Goal: Communication & Community: Answer question/provide support

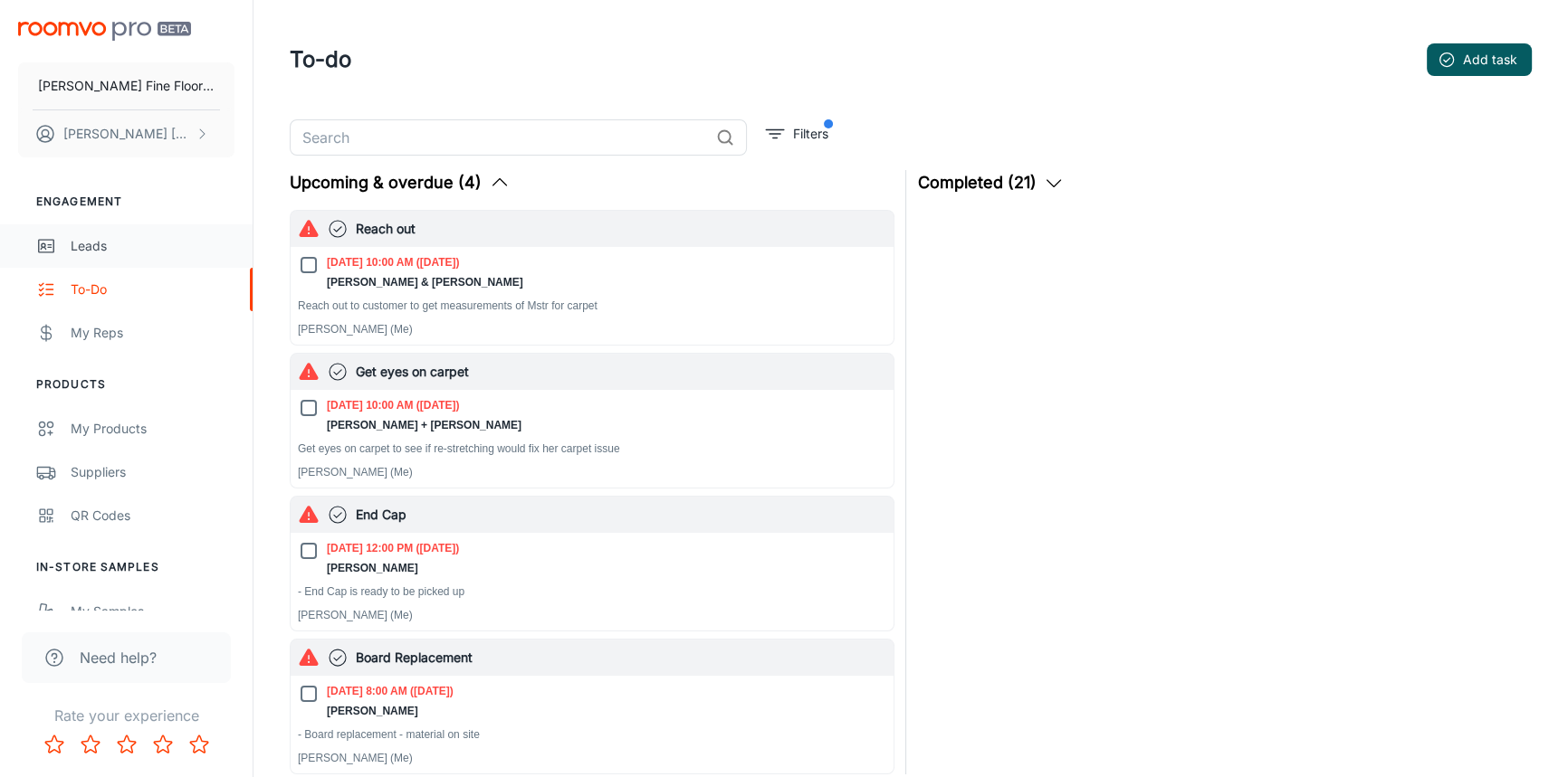
click at [85, 249] on div "Leads" at bounding box center [152, 246] width 164 height 20
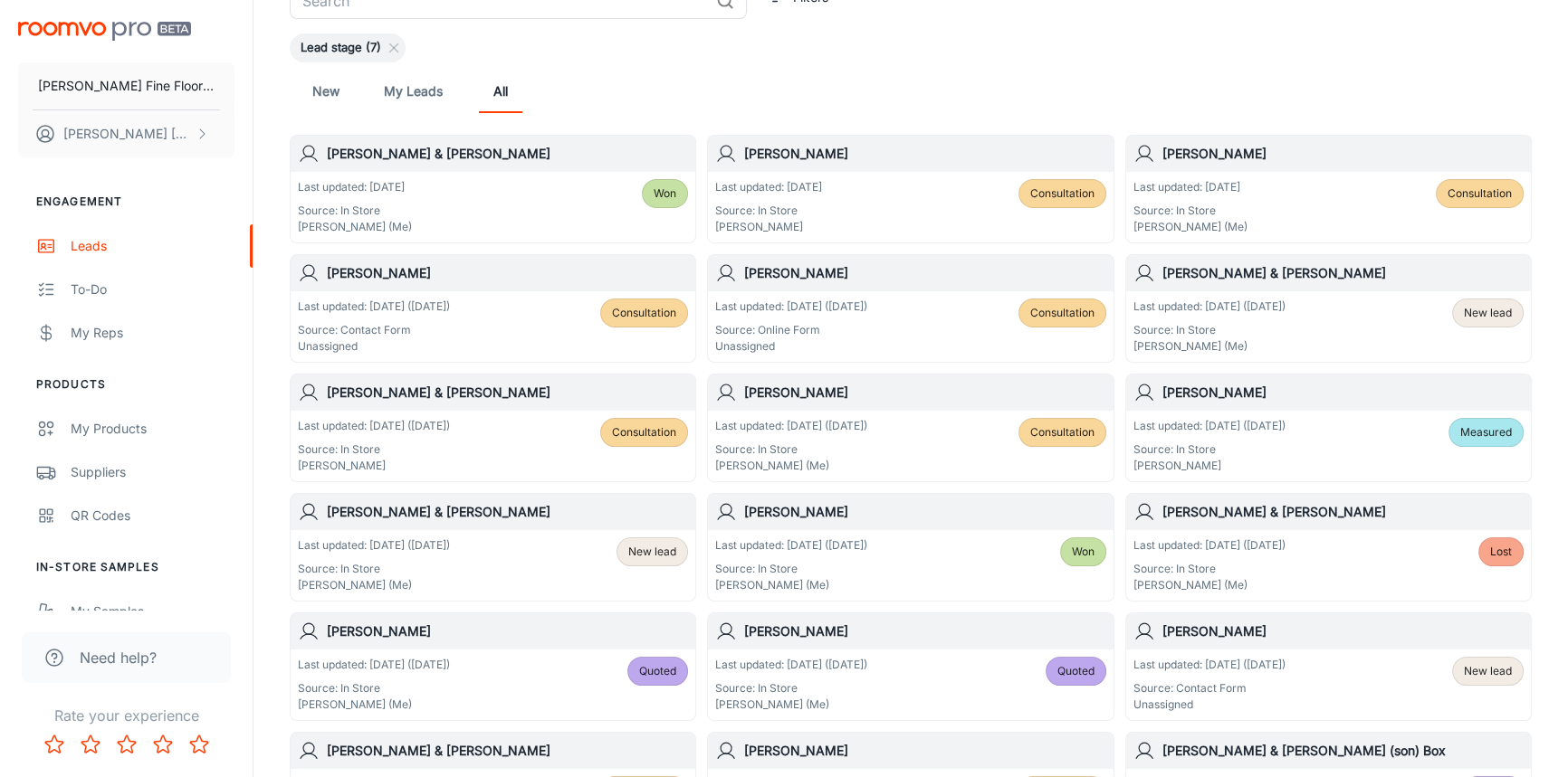
scroll to position [164, 0]
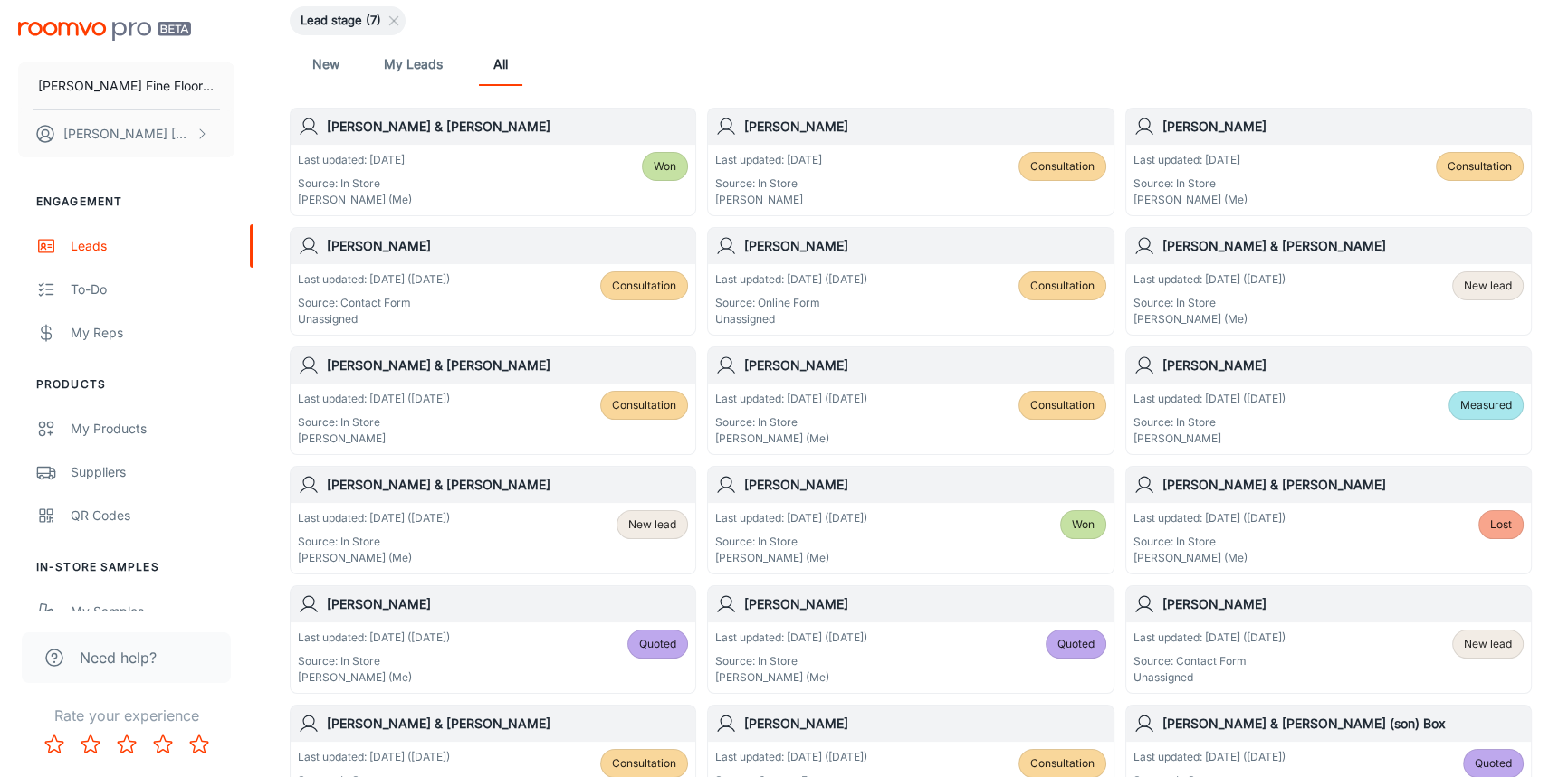
click at [1303, 372] on h6 "[PERSON_NAME]" at bounding box center [1343, 366] width 361 height 20
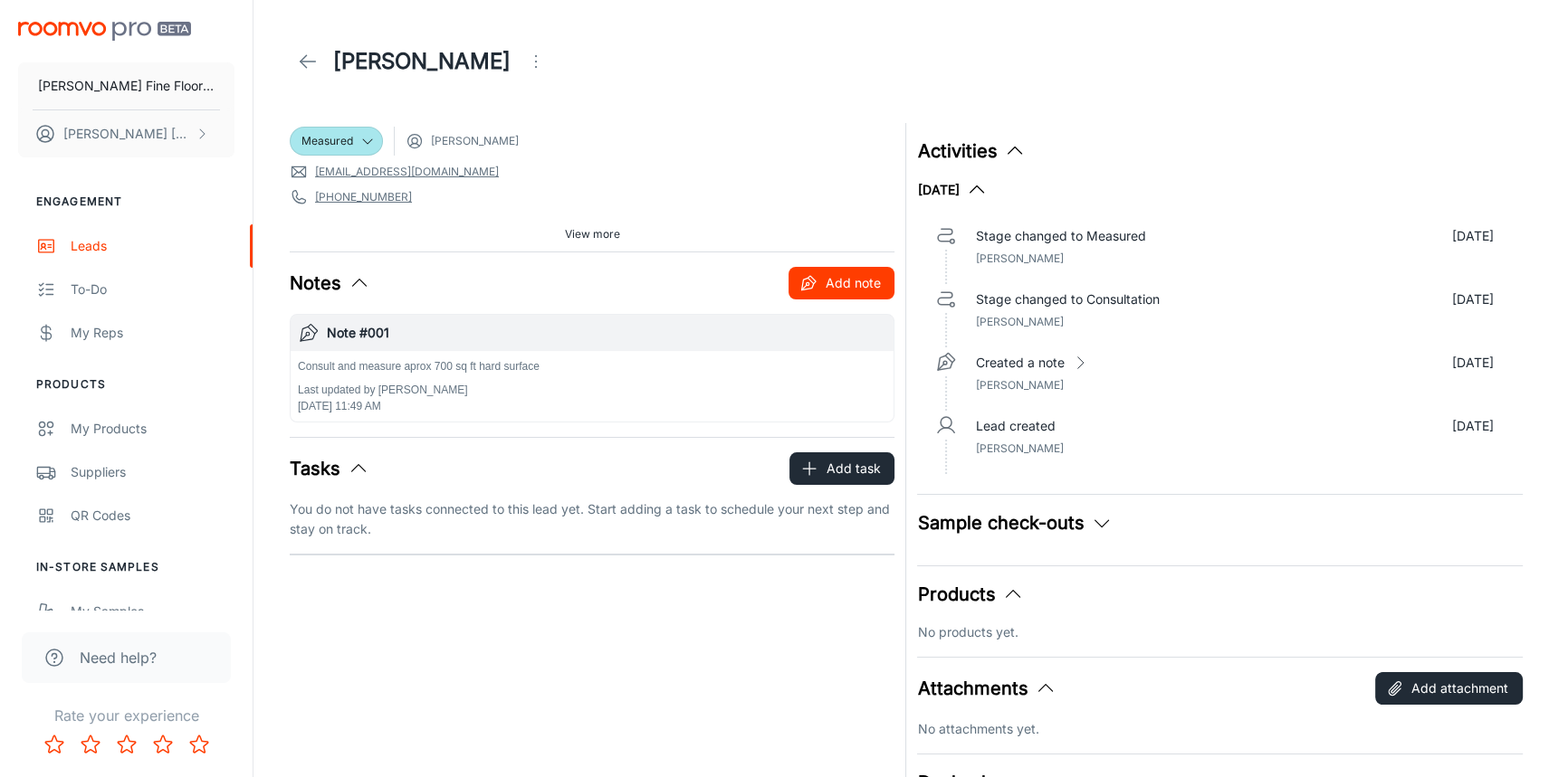
click at [831, 292] on button "Add note" at bounding box center [841, 283] width 106 height 33
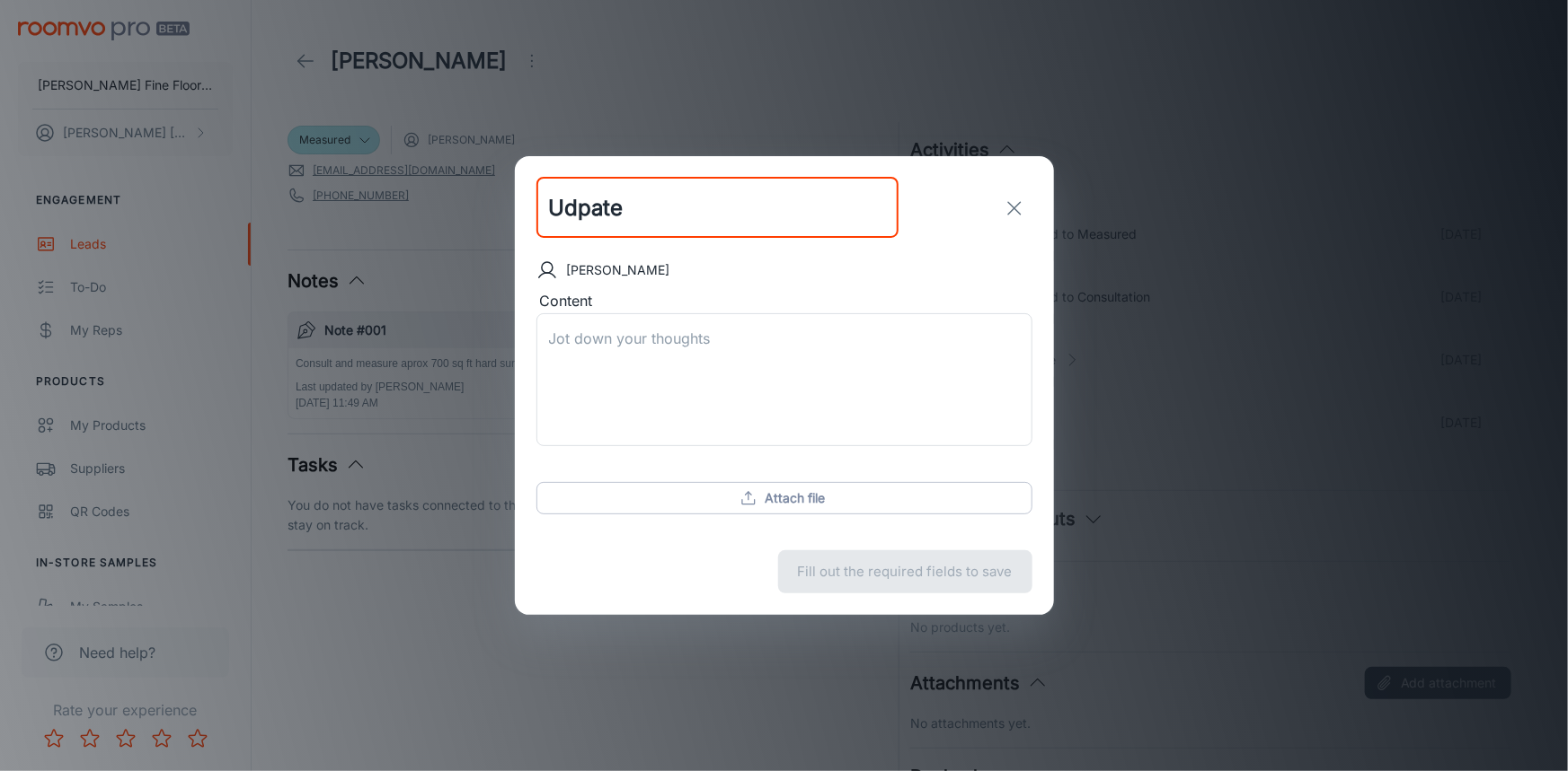
type input "Udpate"
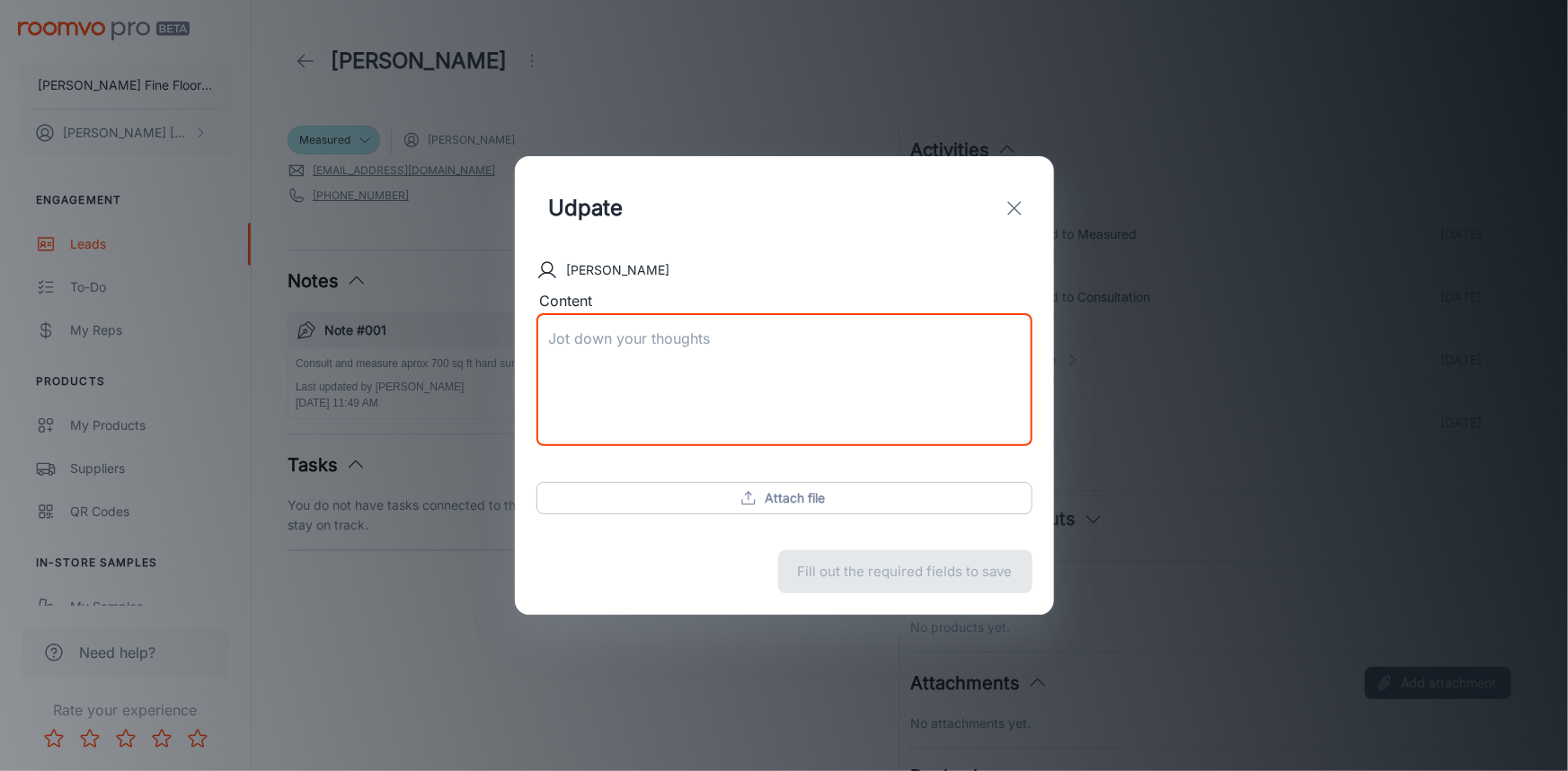
click at [678, 221] on input "Udpate" at bounding box center [718, 208] width 362 height 61
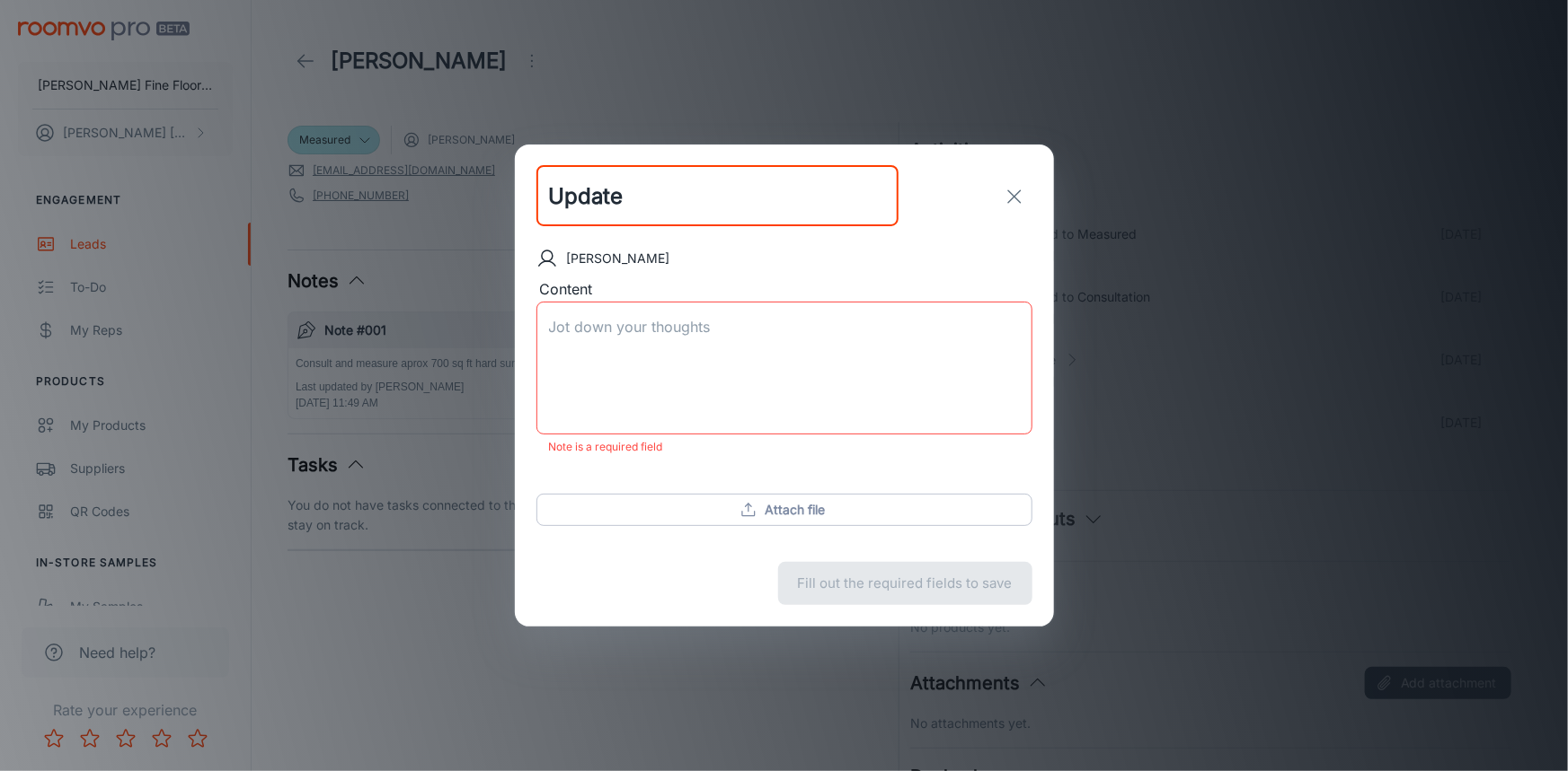
type input "Update"
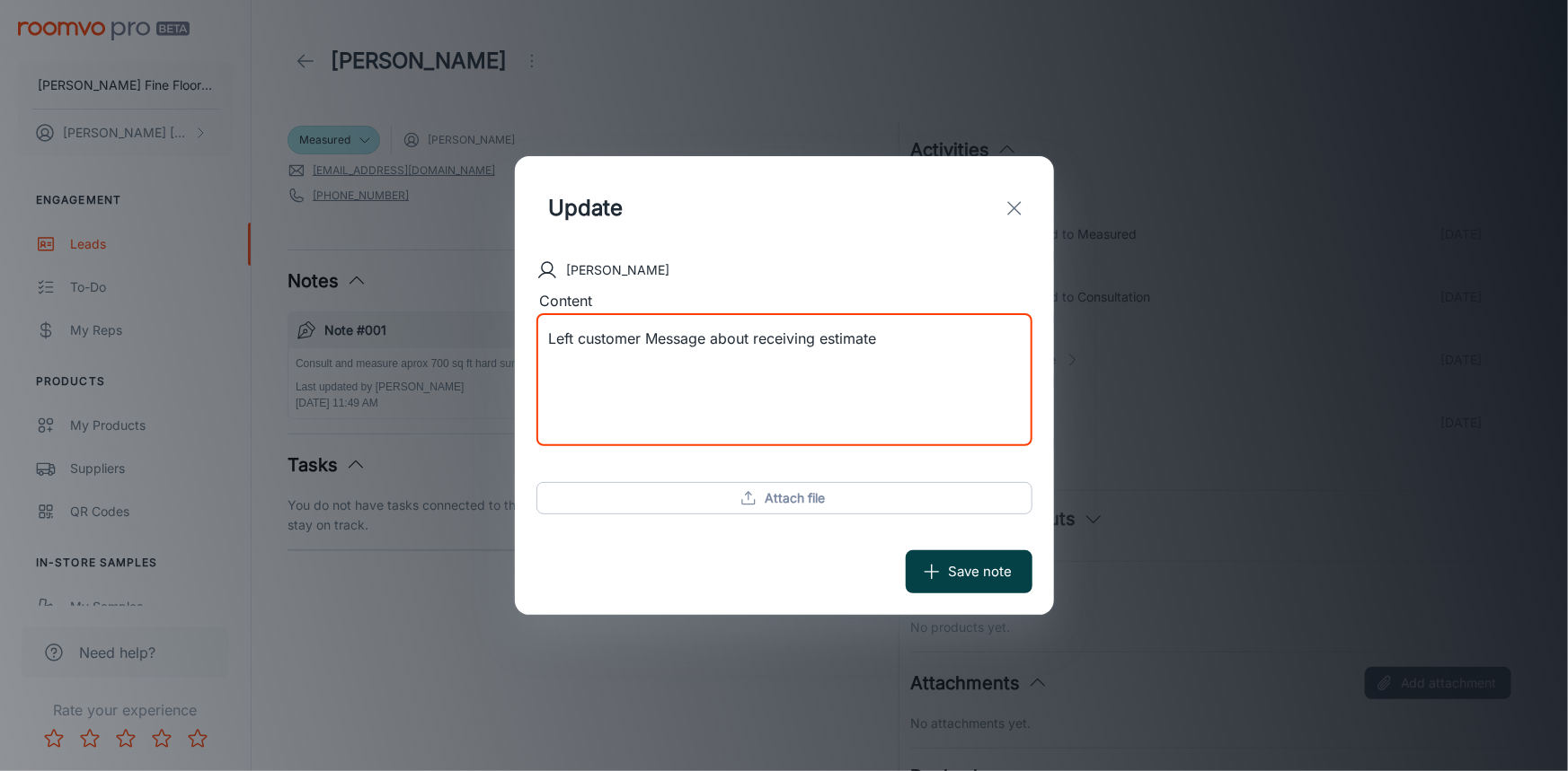
type textarea "Left customer Message about receiving estimate"
click at [951, 574] on button "Save note" at bounding box center [969, 572] width 127 height 43
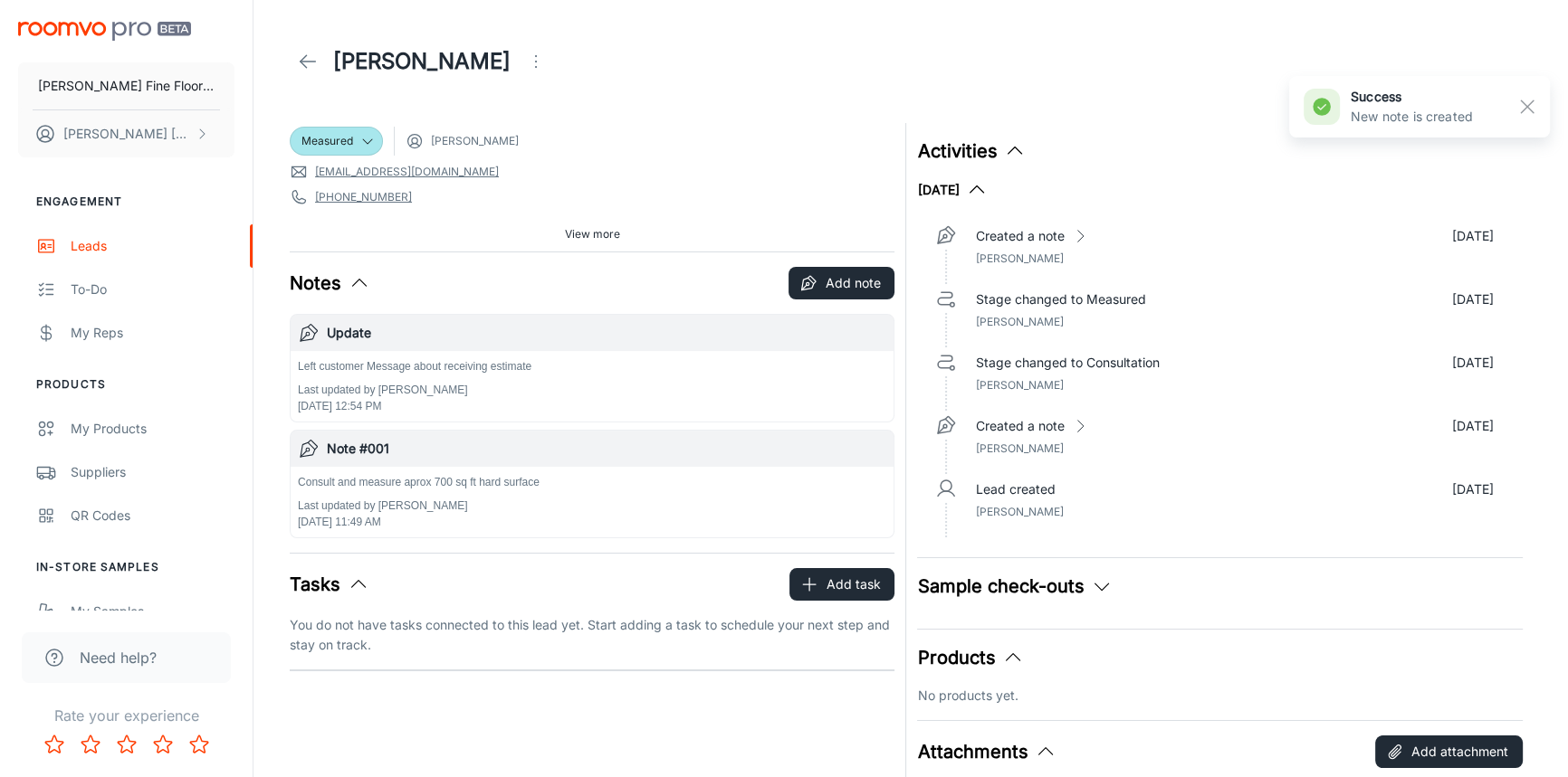
click at [316, 61] on icon at bounding box center [308, 61] width 21 height 21
